Goal: Information Seeking & Learning: Stay updated

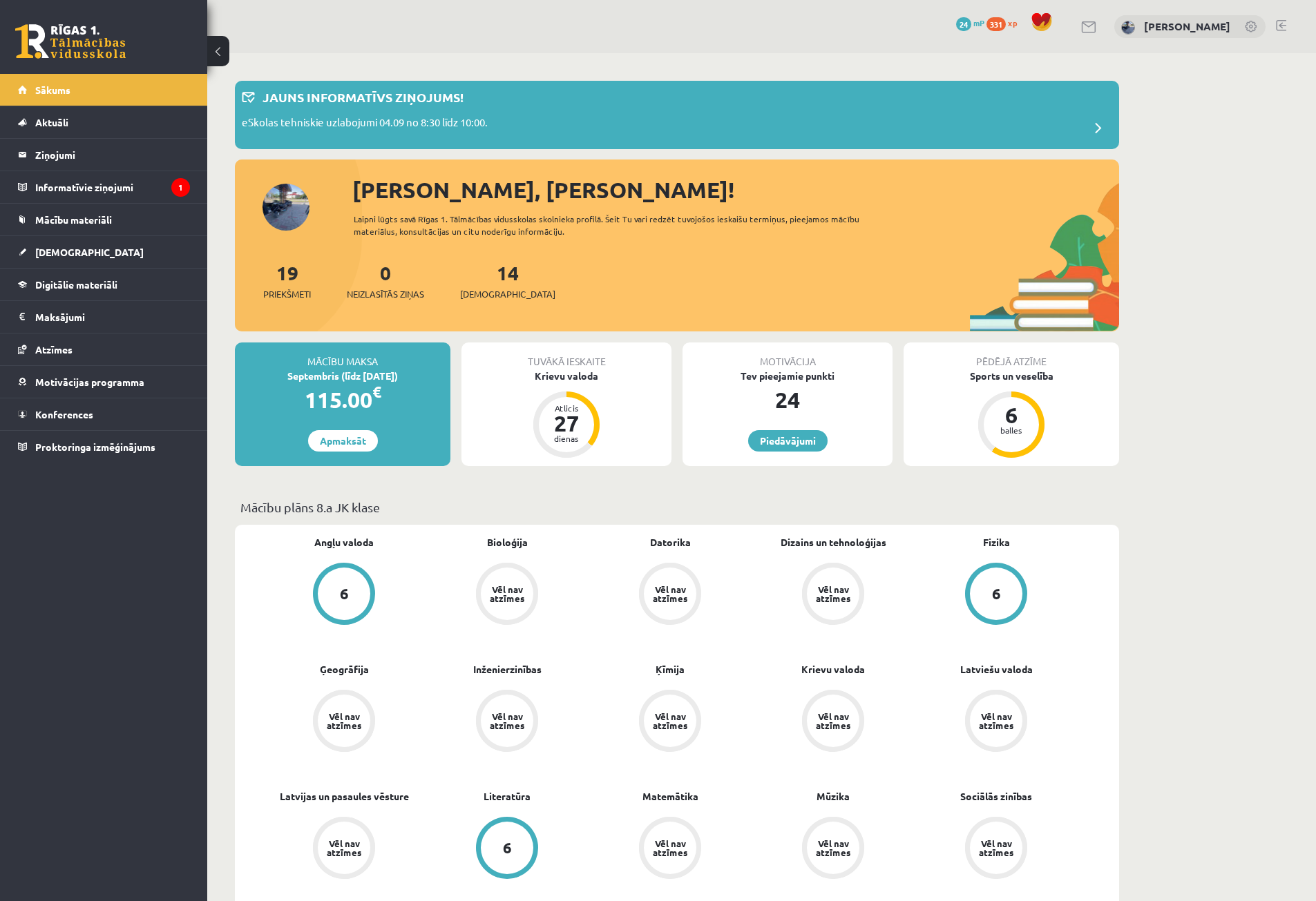
scroll to position [69, 0]
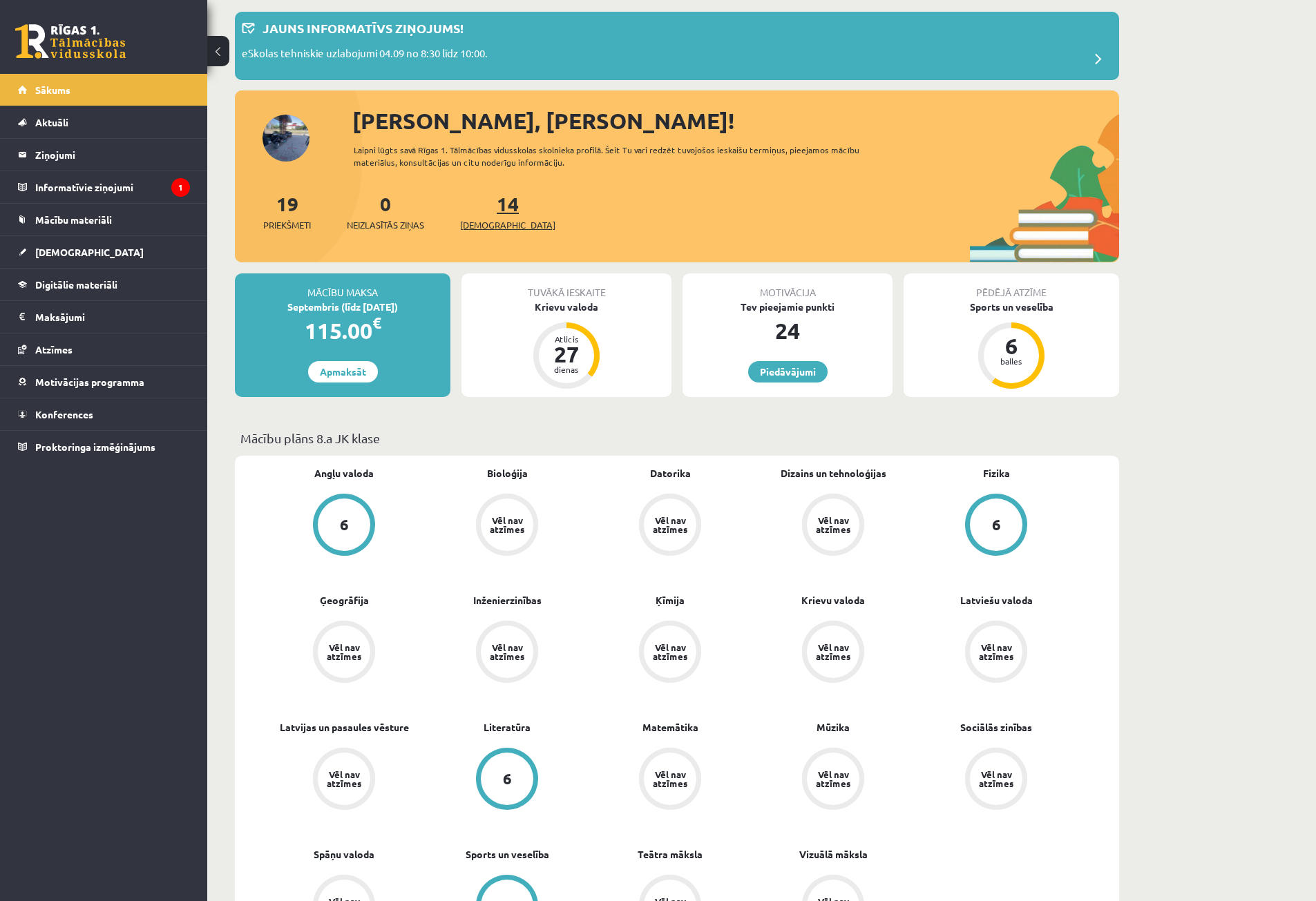
click at [485, 208] on link "14 Ieskaites" at bounding box center [508, 212] width 95 height 41
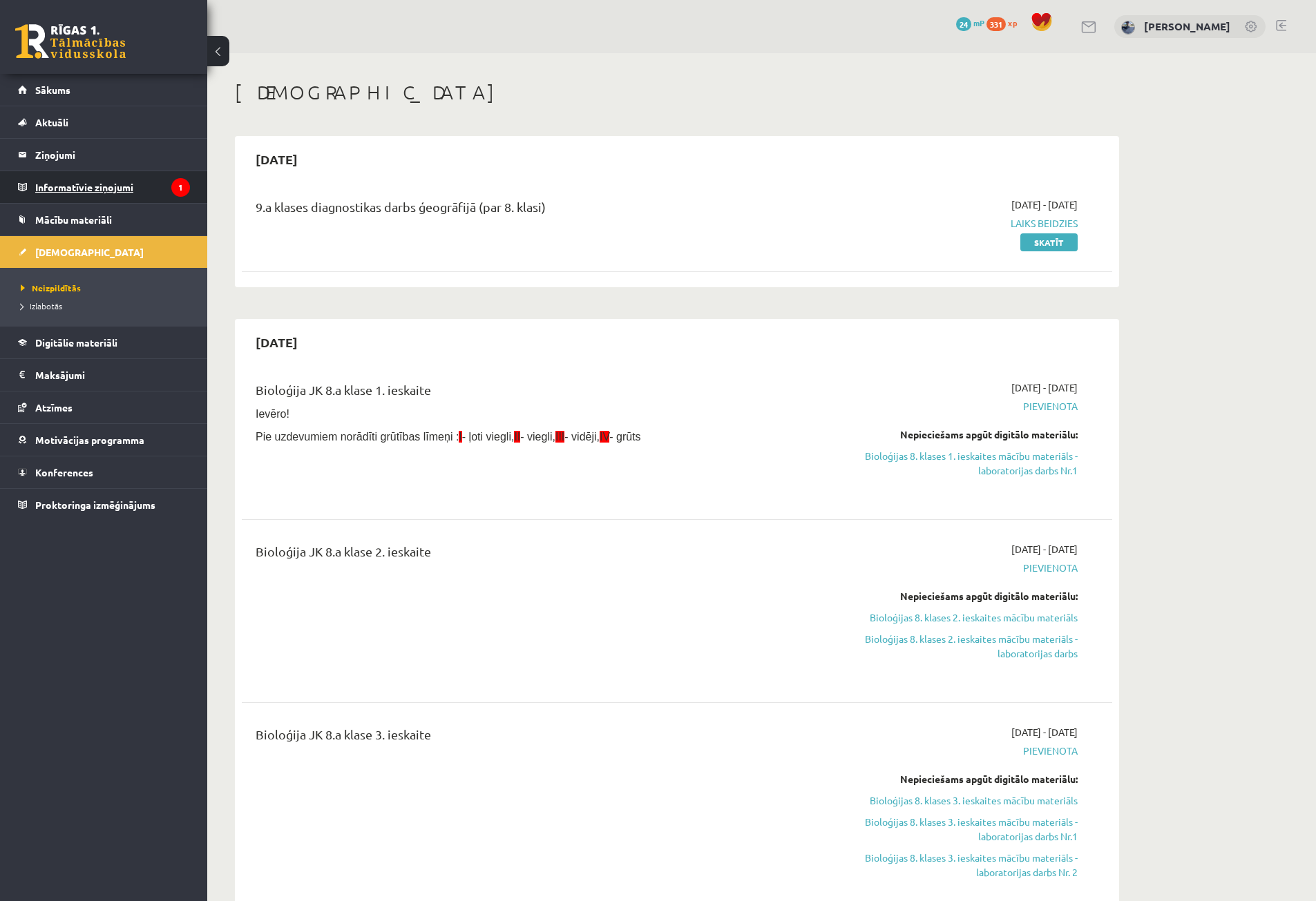
click at [130, 195] on legend "Informatīvie ziņojumi 1" at bounding box center [113, 187] width 155 height 31
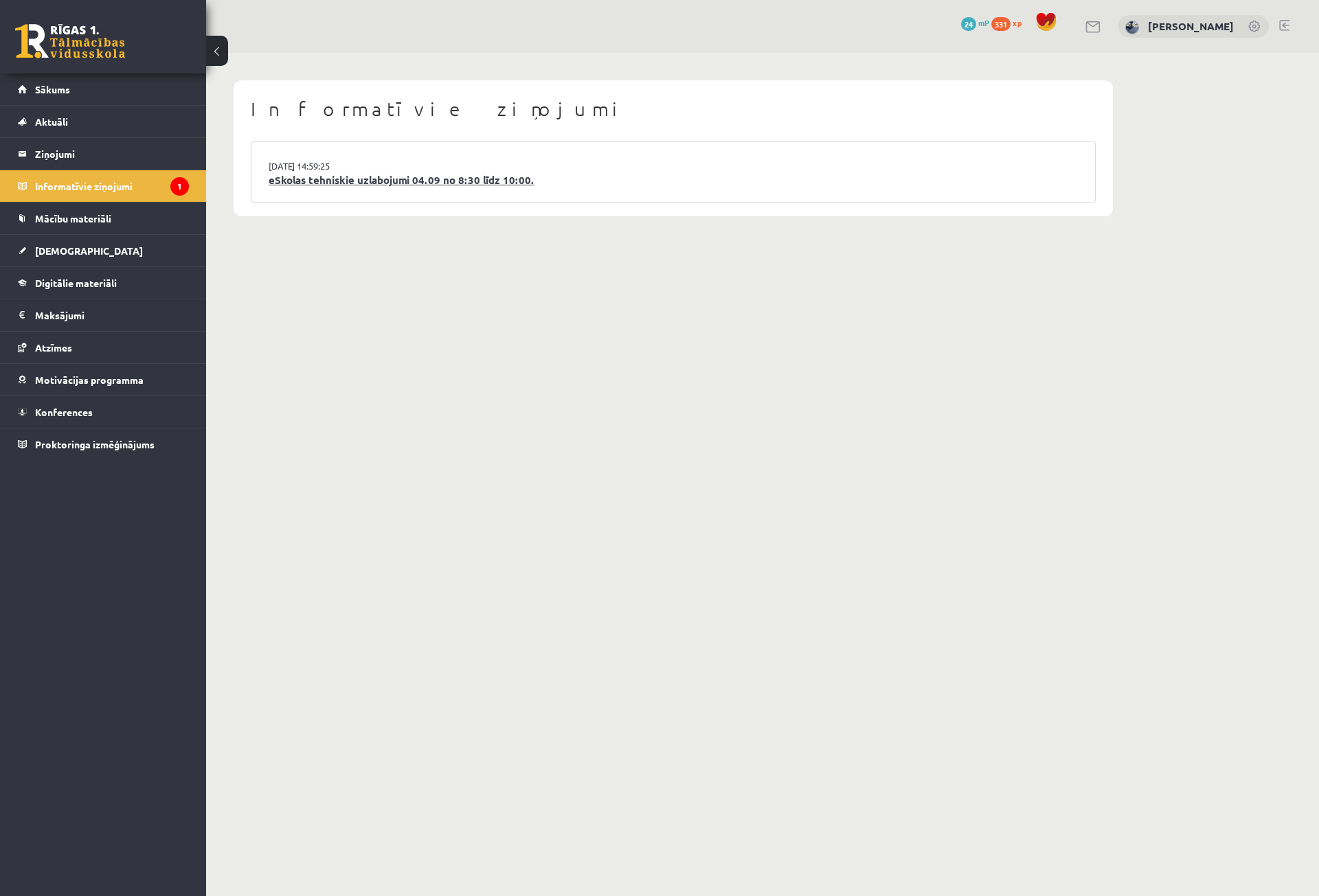
click at [470, 177] on link "eSkolas tehniskie uzlabojumi 04.09 no 8:30 līdz 10:00." at bounding box center [673, 180] width 809 height 16
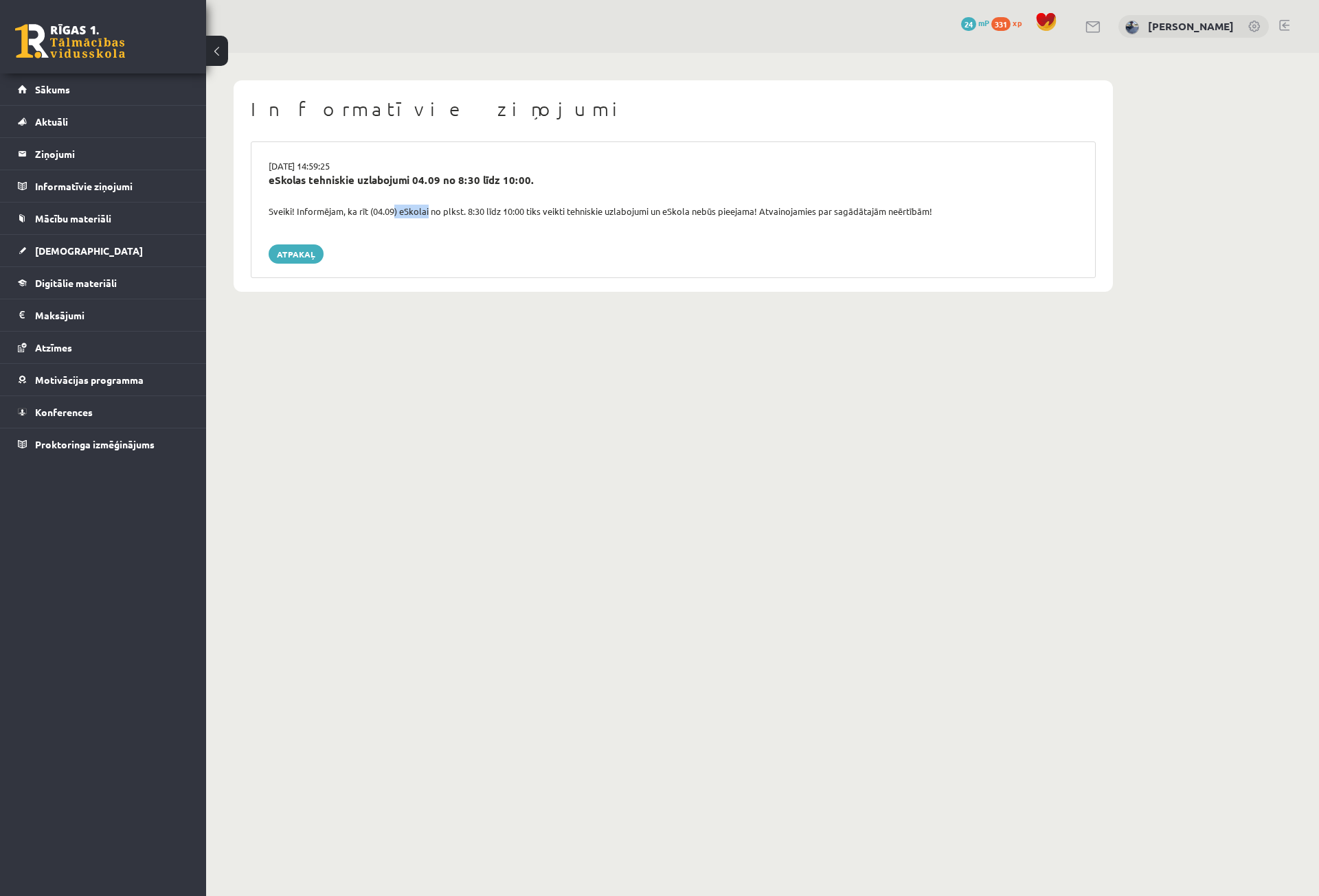
drag, startPoint x: 428, startPoint y: 208, endPoint x: 457, endPoint y: 205, distance: 29.2
click at [447, 206] on div "Sveiki! Informējam, ka rīt (04.09) eSkolai no plkst. 8:30 līdz 10:00 tiks veikt…" at bounding box center [673, 211] width 830 height 14
